Goal: Transaction & Acquisition: Purchase product/service

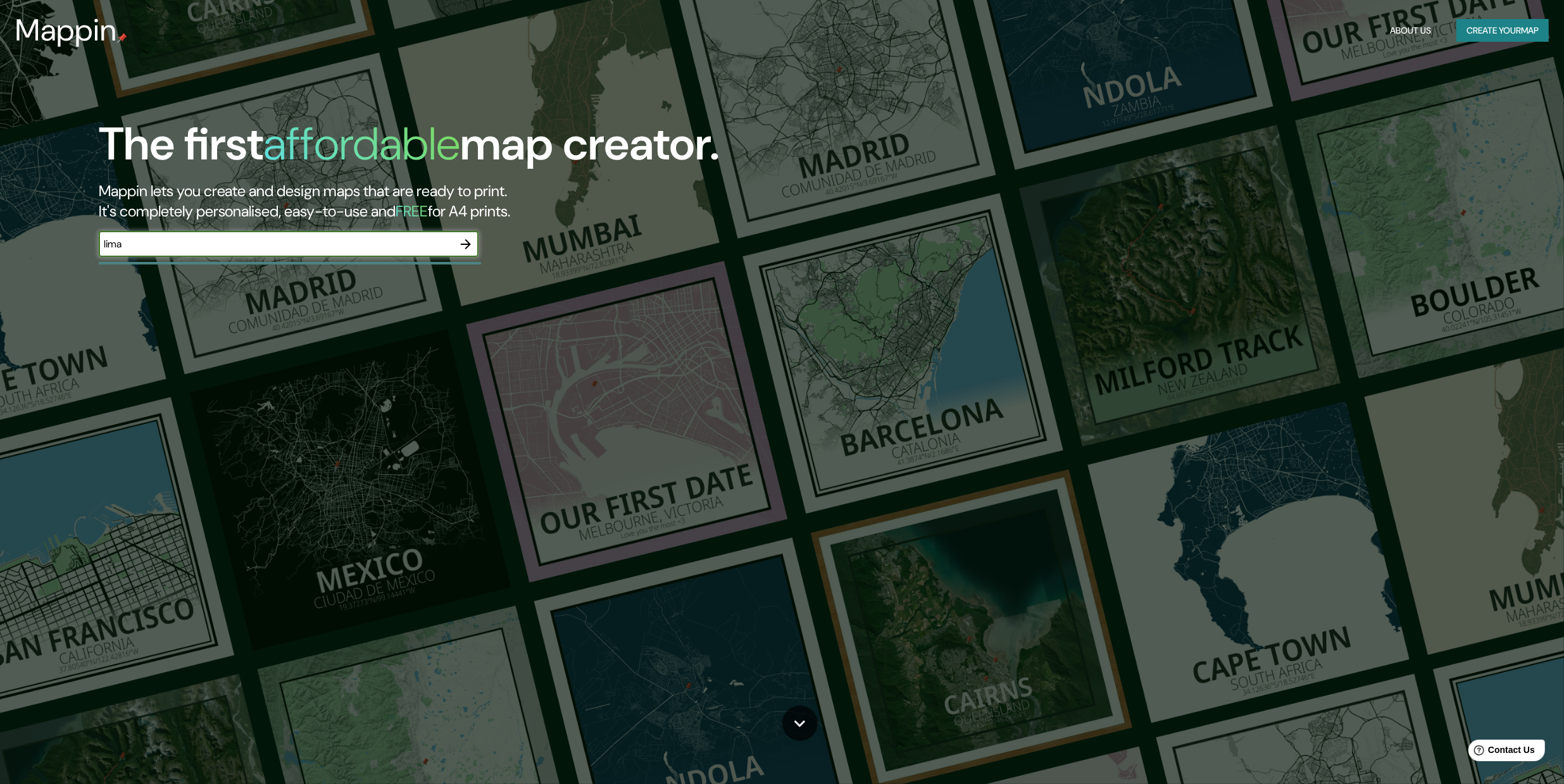
type input "lima"
click at [458, 252] on icon "button" at bounding box center [466, 244] width 15 height 15
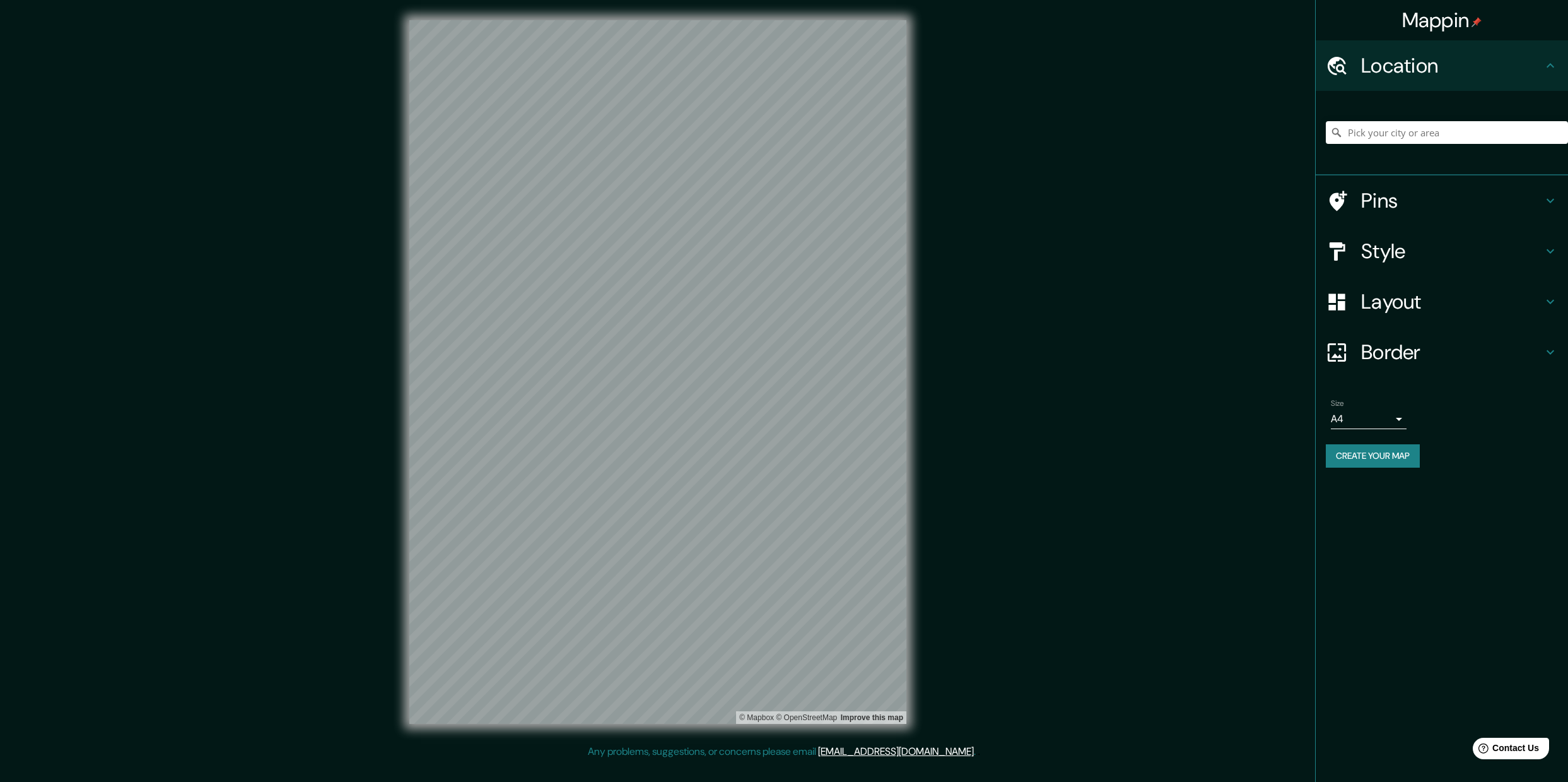
click at [1457, 67] on h4 "Location" at bounding box center [1452, 65] width 182 height 25
